Goal: Information Seeking & Learning: Learn about a topic

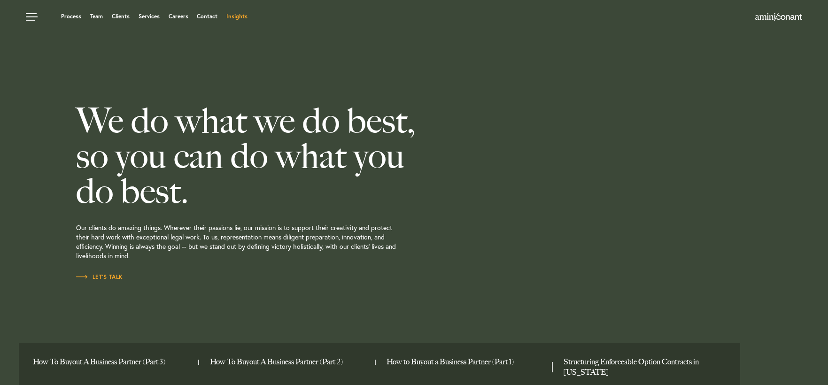
click at [241, 16] on link "Insights" at bounding box center [236, 17] width 21 height 6
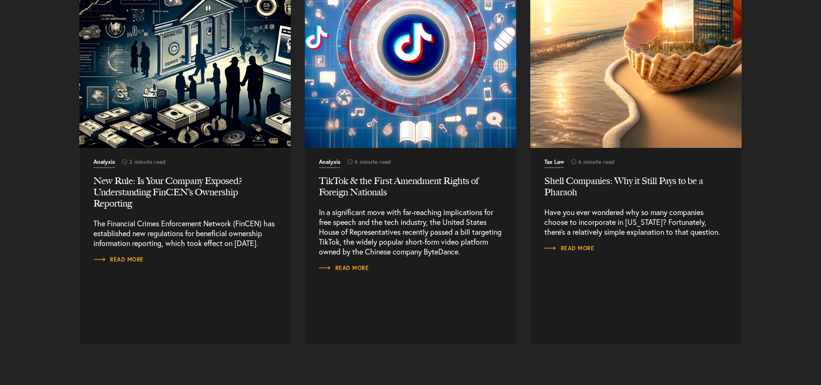
scroll to position [10980, 0]
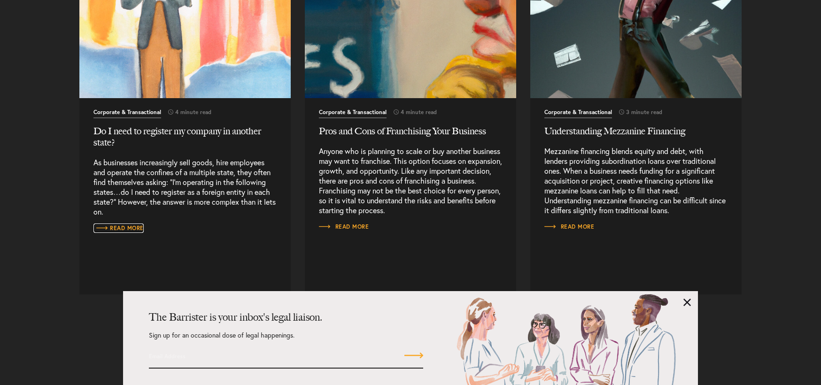
click at [124, 225] on link "Read More" at bounding box center [118, 227] width 50 height 9
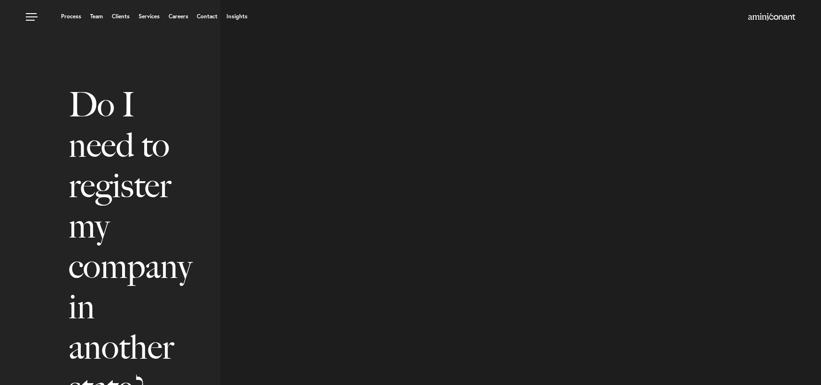
select select "US"
select select "Austin"
select select "Business and Civil Litigation"
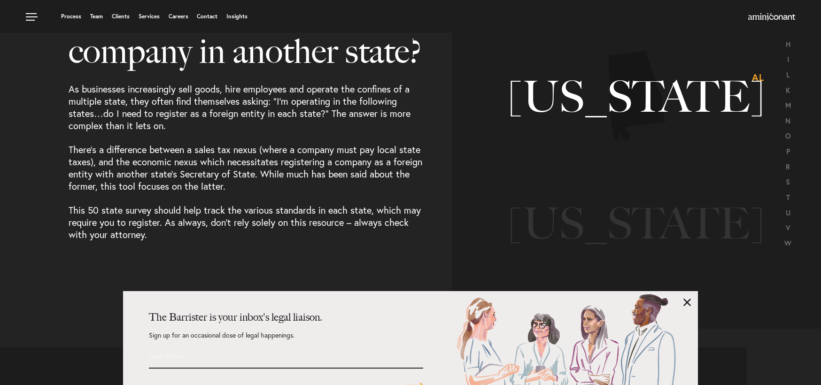
scroll to position [47, 0]
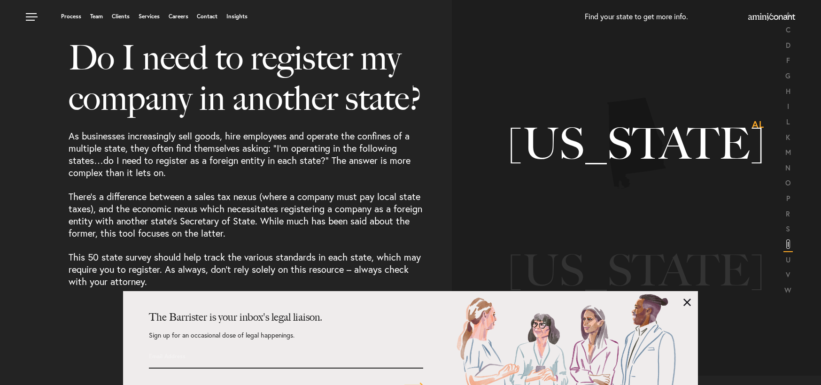
click at [786, 243] on link "T" at bounding box center [788, 243] width 4 height 9
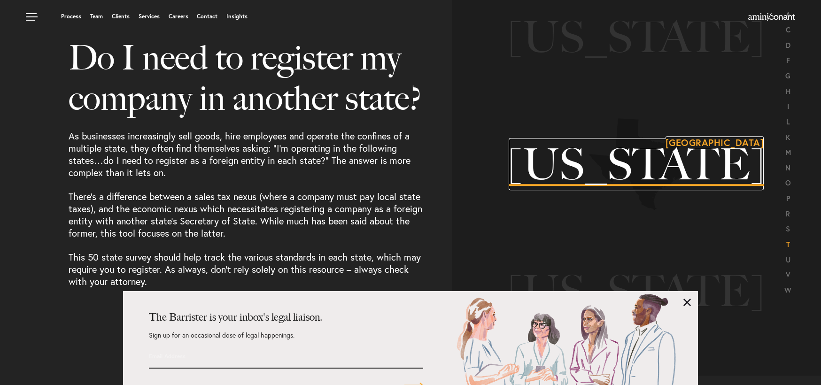
click at [634, 161] on h3 "[US_STATE] [GEOGRAPHIC_DATA]" at bounding box center [635, 164] width 255 height 43
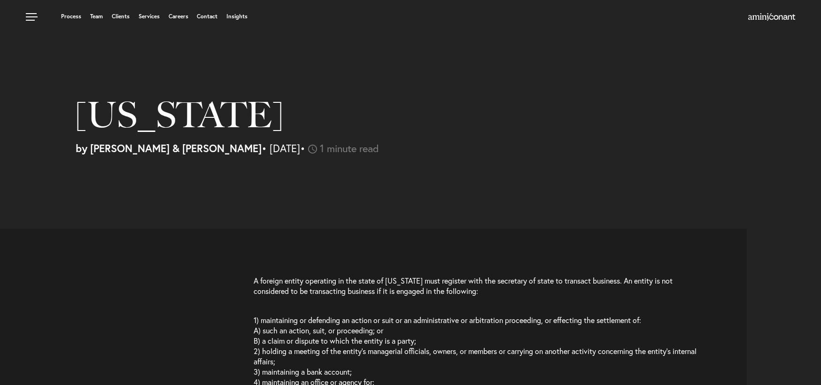
select select "US"
select select "Austin"
select select "Business and Civil Litigation"
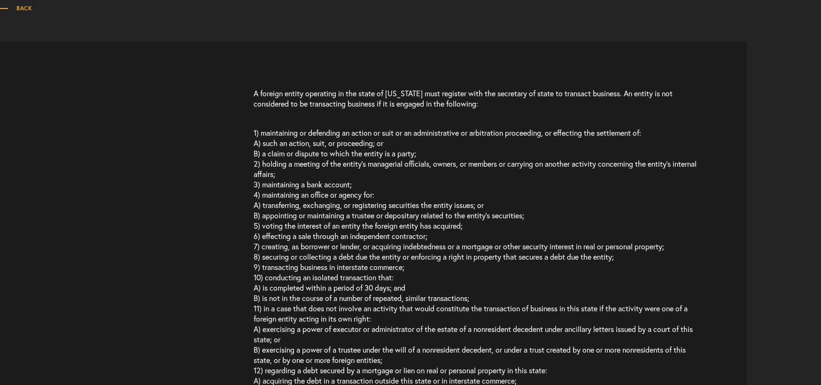
scroll to position [188, 0]
drag, startPoint x: 260, startPoint y: 246, endPoint x: 670, endPoint y: 248, distance: 410.3
click at [687, 248] on p "1) maintaining or defending an action or suit or an administrative or arbitrati…" at bounding box center [476, 298] width 444 height 360
click at [319, 256] on p "1) maintaining or defending an action or suit or an administrative or arbitrati…" at bounding box center [476, 298] width 444 height 360
click at [292, 260] on p "1) maintaining or defending an action or suit or an administrative or arbitrati…" at bounding box center [476, 298] width 444 height 360
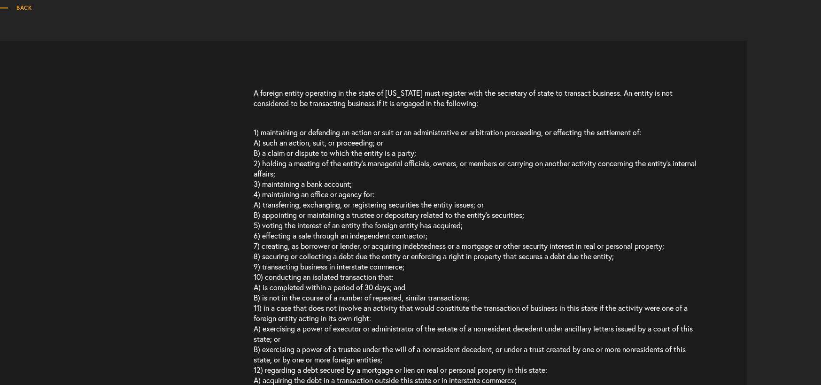
drag, startPoint x: 423, startPoint y: 263, endPoint x: 251, endPoint y: 243, distance: 173.5
click at [251, 243] on div "A foreign entity operating in the state of Texas must register with the secreta…" at bounding box center [376, 283] width 739 height 390
click at [298, 268] on p "1) maintaining or defending an action or suit or an administrative or arbitrati…" at bounding box center [476, 298] width 444 height 360
drag, startPoint x: 413, startPoint y: 277, endPoint x: 240, endPoint y: 240, distance: 176.2
click at [240, 241] on div "A foreign entity operating in the state of Texas must register with the secreta…" at bounding box center [376, 283] width 739 height 390
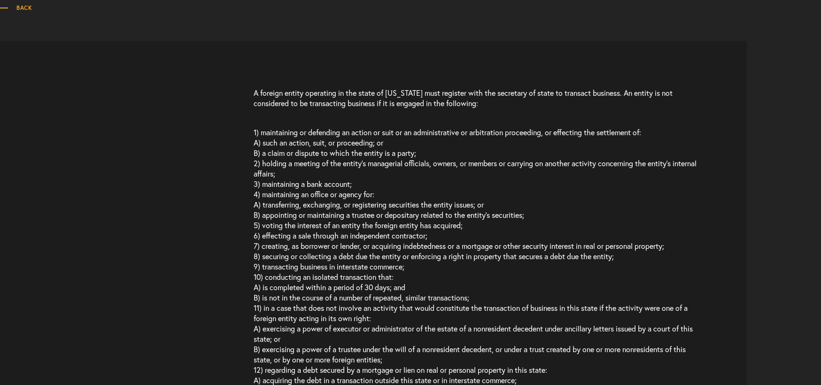
click at [267, 244] on p "1) maintaining or defending an action or suit or an administrative or arbitrati…" at bounding box center [476, 298] width 444 height 360
drag, startPoint x: 259, startPoint y: 245, endPoint x: 685, endPoint y: 246, distance: 426.7
click at [685, 246] on p "1) maintaining or defending an action or suit or an administrative or arbitrati…" at bounding box center [476, 298] width 444 height 360
click at [219, 211] on div "A foreign entity operating in the state of Texas must register with the secreta…" at bounding box center [376, 283] width 739 height 390
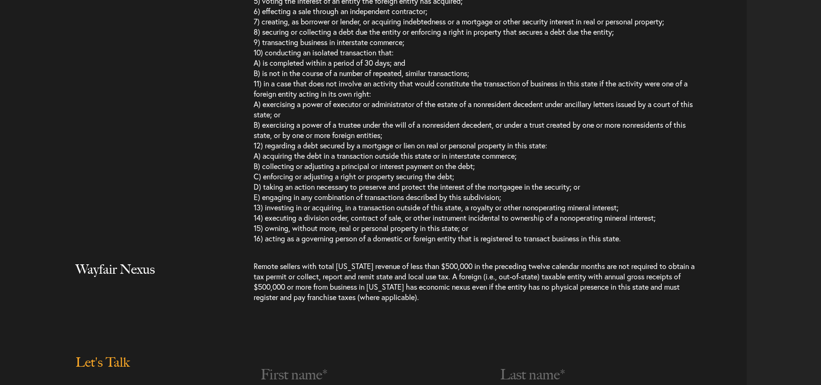
scroll to position [469, 0]
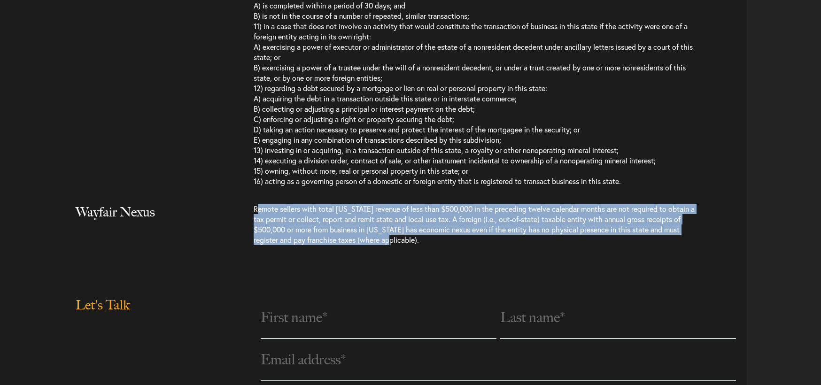
drag, startPoint x: 258, startPoint y: 205, endPoint x: 684, endPoint y: 238, distance: 427.5
click at [706, 242] on div "Remote sellers with total Texas revenue of less than $500,000 in the preceding …" at bounding box center [500, 229] width 493 height 51
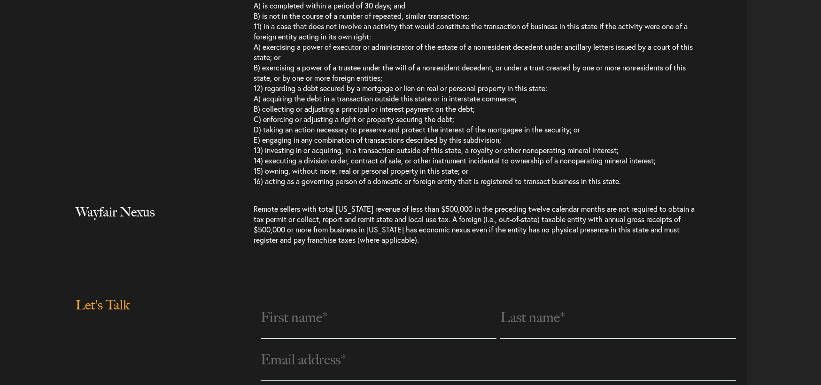
click at [257, 95] on p "1) maintaining or defending an action or suit or an administrative or arbitrati…" at bounding box center [476, 16] width 444 height 360
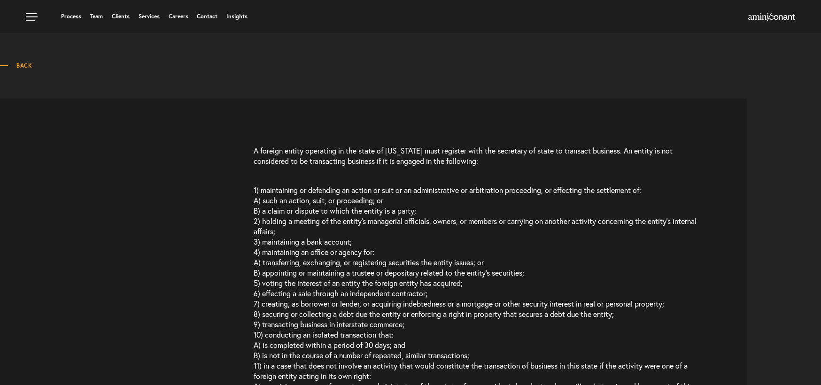
scroll to position [0, 0]
